Goal: Task Accomplishment & Management: Manage account settings

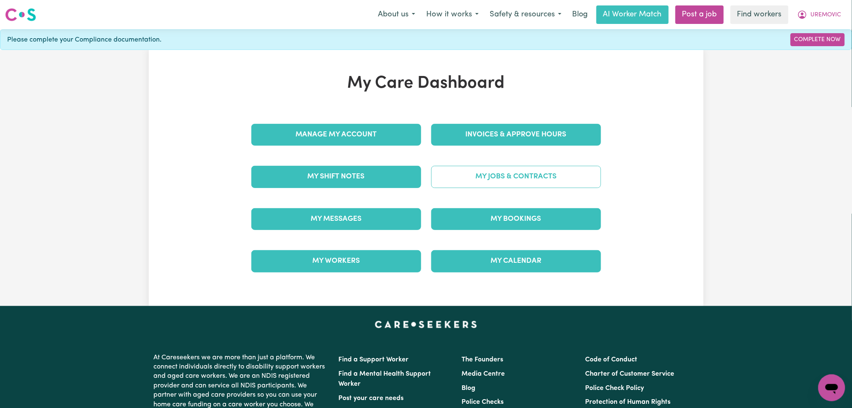
click at [514, 184] on link "My Jobs & Contracts" at bounding box center [516, 177] width 170 height 22
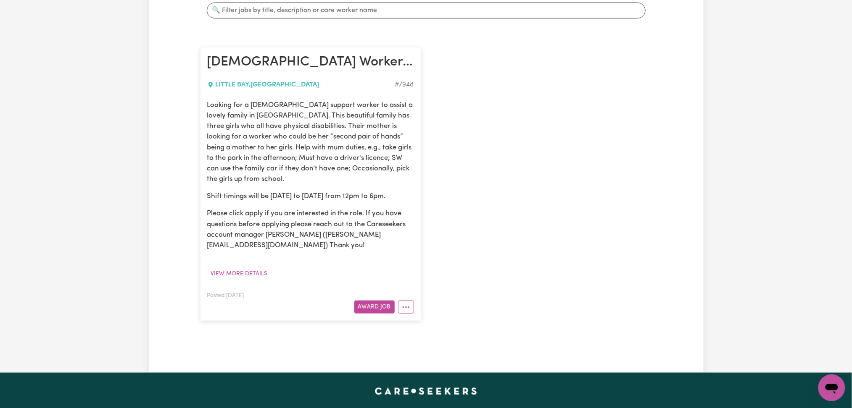
scroll to position [224, 0]
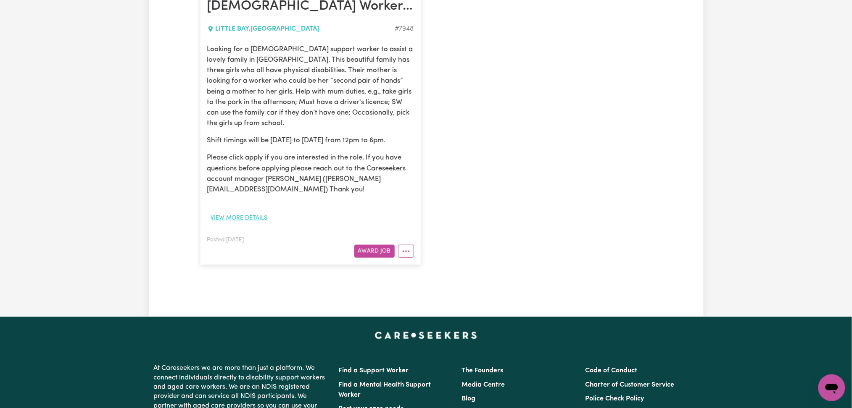
click at [238, 216] on button "View more details" at bounding box center [239, 218] width 64 height 13
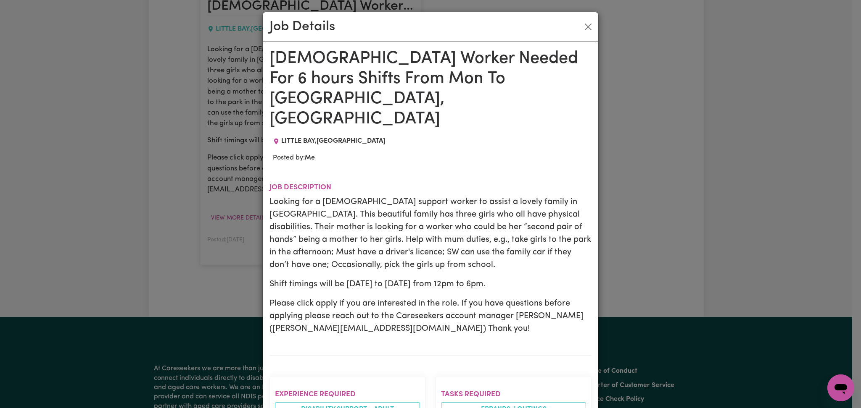
click at [464, 278] on p "Shift timings will be Monday to Friday from 12pm to 6pm." at bounding box center [430, 284] width 322 height 13
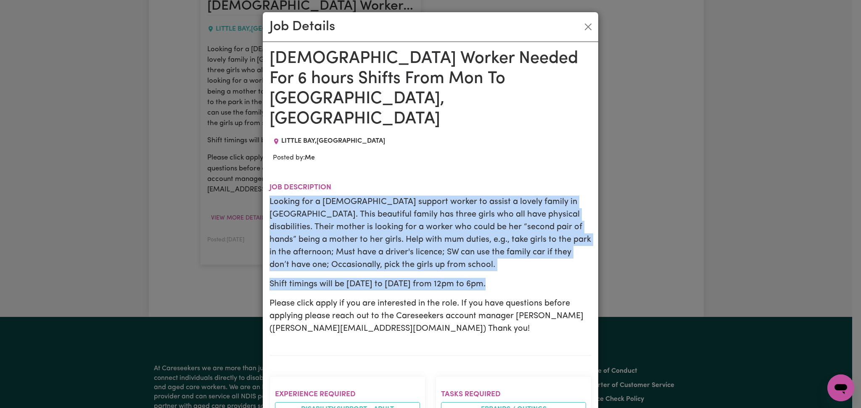
drag, startPoint x: 500, startPoint y: 243, endPoint x: 256, endPoint y: 158, distance: 258.5
click at [256, 158] on div "Job Details Female Worker Needed For 6 hours Shifts From Mon To Fri - Little Ba…" at bounding box center [430, 204] width 861 height 408
copy div "Looking for a female support worker to assist a lovely family in Little Bay. Th…"
click at [582, 23] on button "Close" at bounding box center [587, 26] width 13 height 13
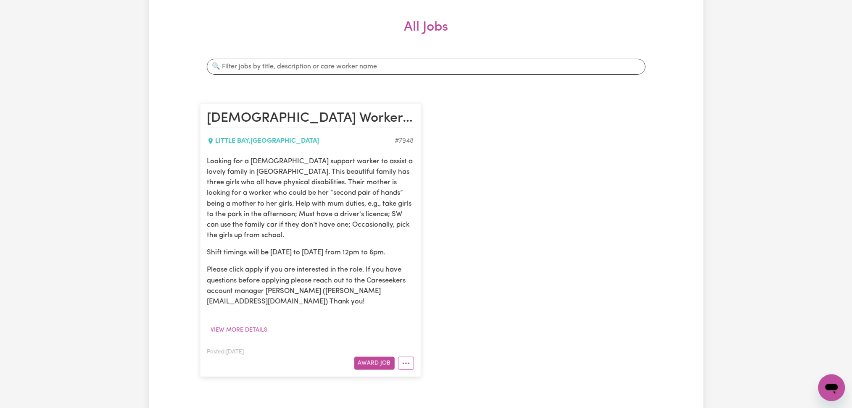
scroll to position [0, 0]
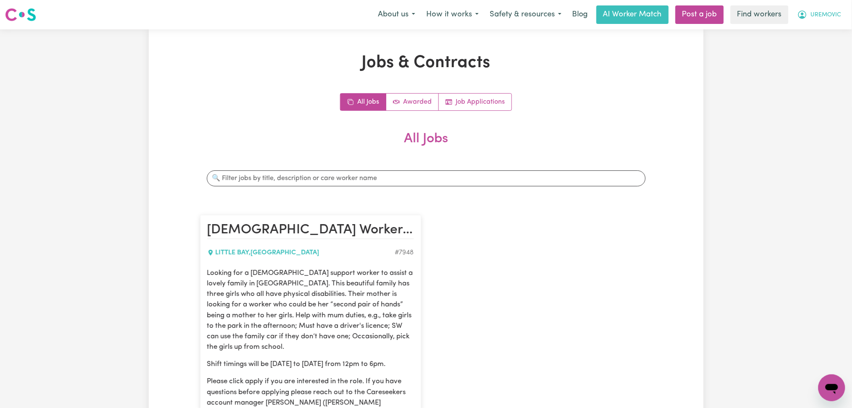
click at [808, 21] on button "UREMOVIC" at bounding box center [819, 15] width 55 height 18
click at [811, 33] on link "My Dashboard" at bounding box center [813, 33] width 66 height 16
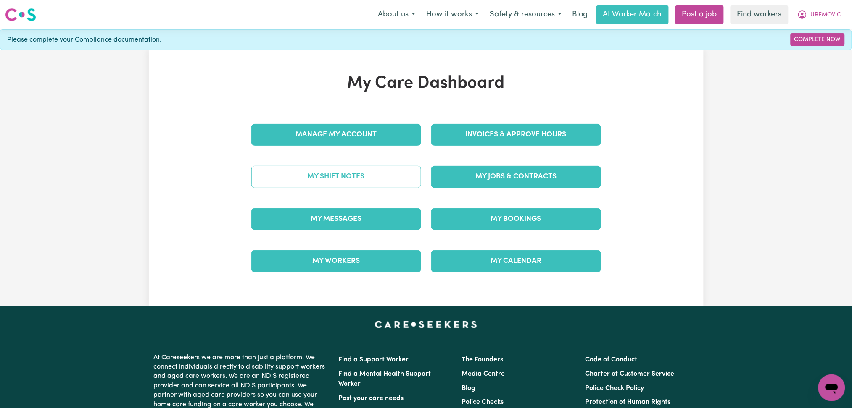
click at [357, 174] on link "My Shift Notes" at bounding box center [336, 177] width 170 height 22
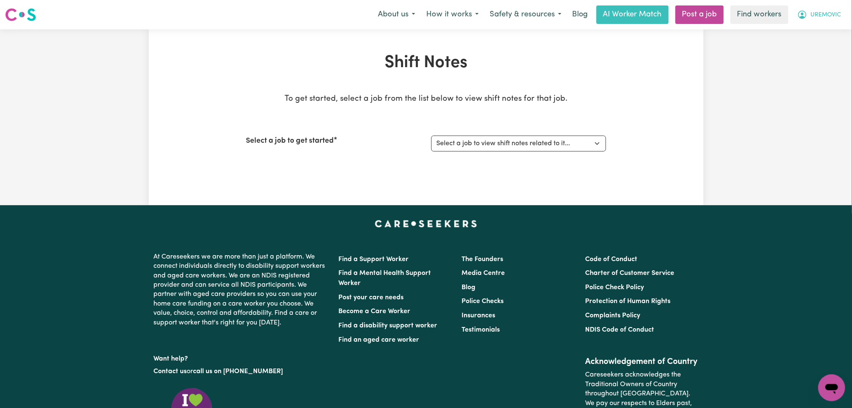
drag, startPoint x: 840, startPoint y: 12, endPoint x: 835, endPoint y: 17, distance: 7.4
click at [837, 15] on button "UREMOVIC" at bounding box center [819, 15] width 55 height 18
click at [816, 37] on link "My Dashboard" at bounding box center [813, 33] width 66 height 16
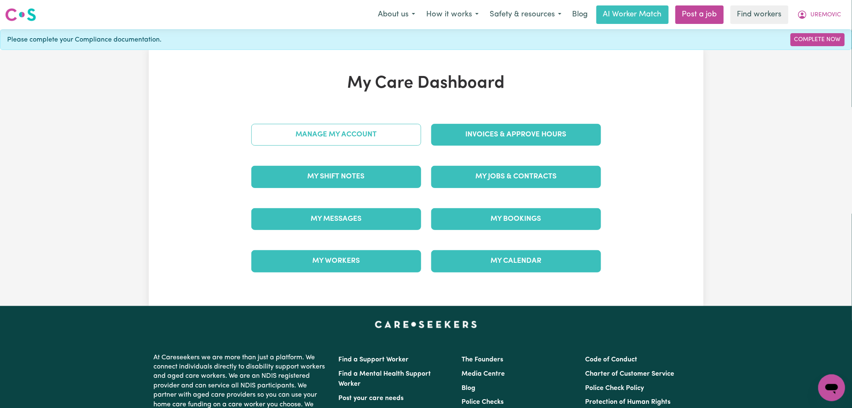
click at [376, 133] on link "Manage My Account" at bounding box center [336, 135] width 170 height 22
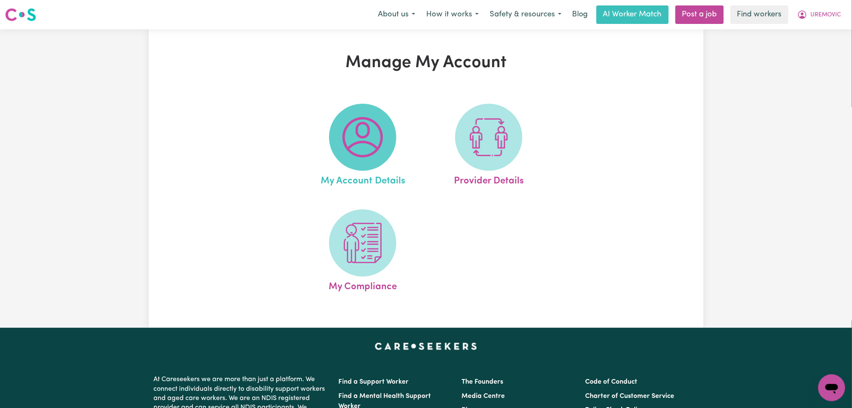
click at [368, 151] on img at bounding box center [362, 137] width 40 height 40
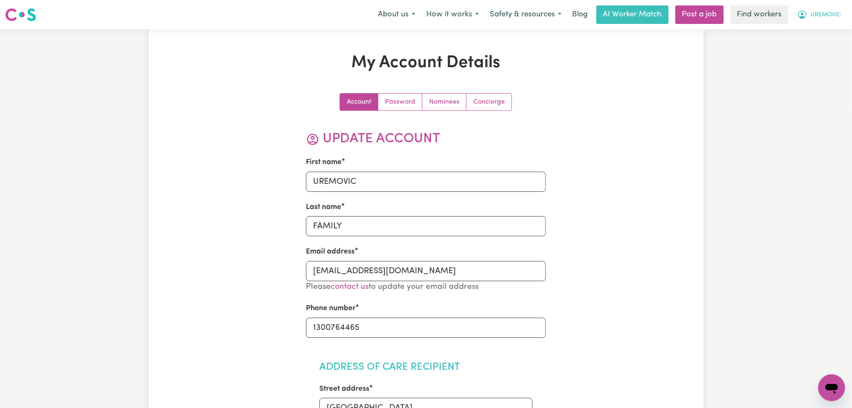
drag, startPoint x: 816, startPoint y: 12, endPoint x: 814, endPoint y: 20, distance: 8.2
click at [816, 16] on span "UREMOVIC" at bounding box center [826, 15] width 31 height 9
click at [803, 55] on link "Logout" at bounding box center [813, 48] width 66 height 16
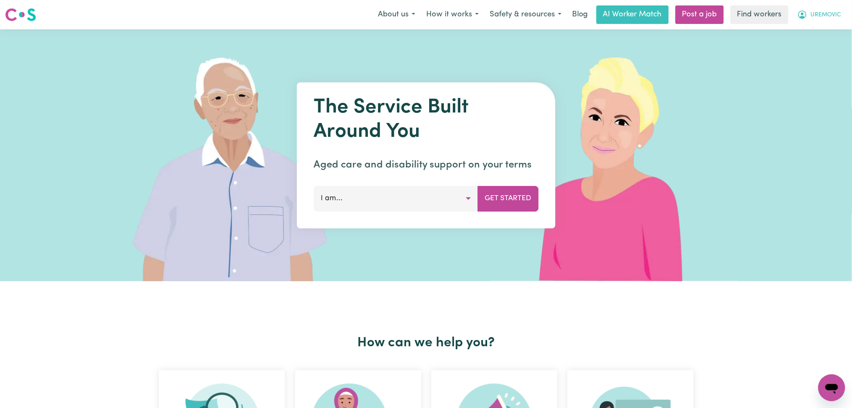
click at [832, 11] on span "UREMOVIC" at bounding box center [826, 15] width 31 height 9
click at [819, 50] on link "Logout" at bounding box center [813, 48] width 66 height 16
click at [829, 12] on link "Login" at bounding box center [832, 14] width 29 height 18
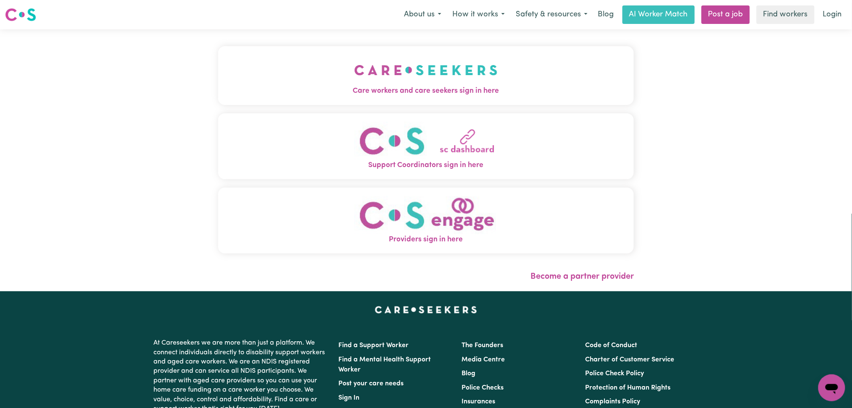
click at [301, 53] on button "Care workers and care seekers sign in here" at bounding box center [426, 75] width 416 height 59
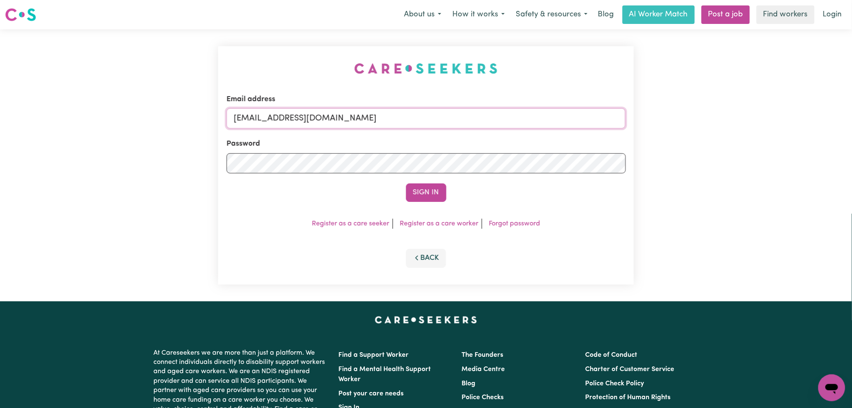
click at [316, 127] on input "[EMAIL_ADDRESS][DOMAIN_NAME]" at bounding box center [426, 118] width 399 height 20
drag, startPoint x: 277, startPoint y: 119, endPoint x: 452, endPoint y: 129, distance: 175.1
click at [486, 118] on input "Superuser~[EMAIL_ADDRESS][DOMAIN_NAME]" at bounding box center [426, 118] width 399 height 20
type input "Superuser~[PERSON_NAME][EMAIL_ADDRESS][DOMAIN_NAME]"
click at [416, 201] on button "Sign In" at bounding box center [426, 193] width 40 height 18
